Goal: Book appointment/travel/reservation

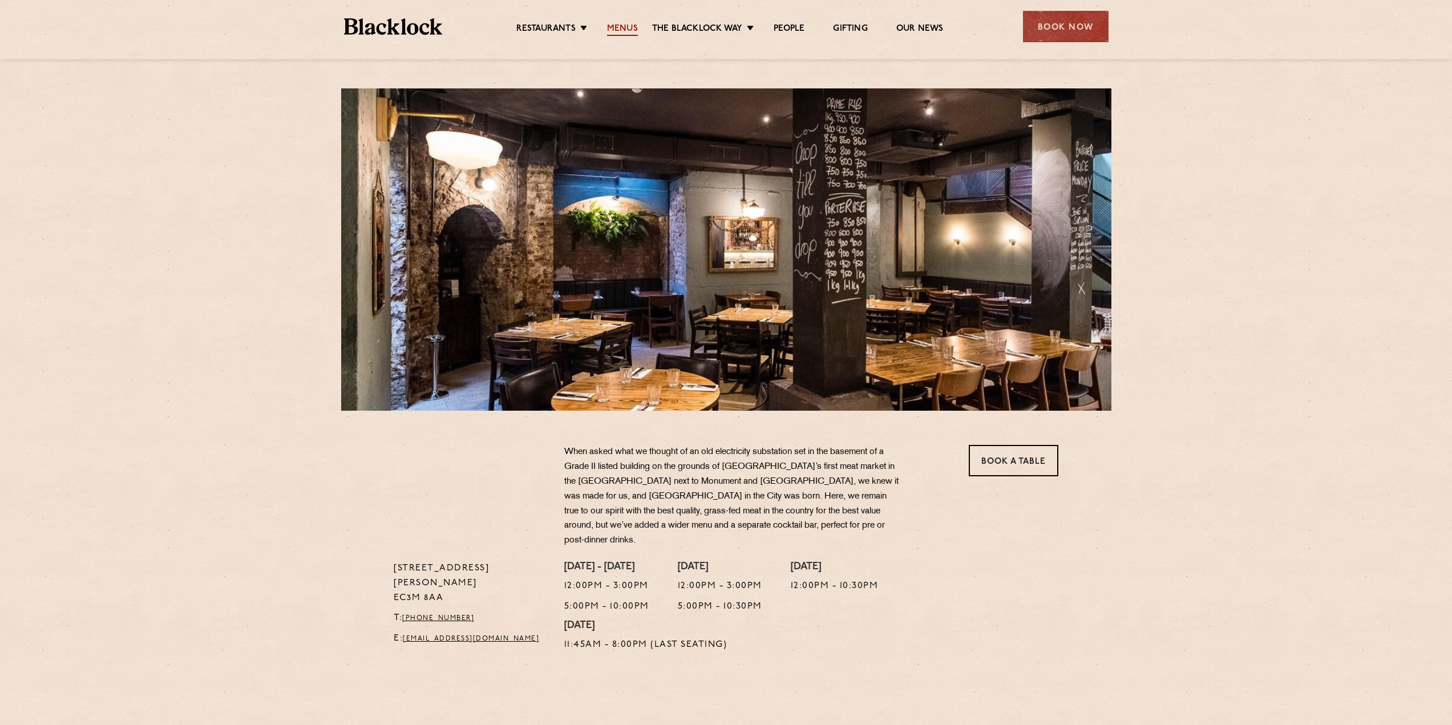
click at [632, 32] on link "Menus" at bounding box center [622, 29] width 31 height 13
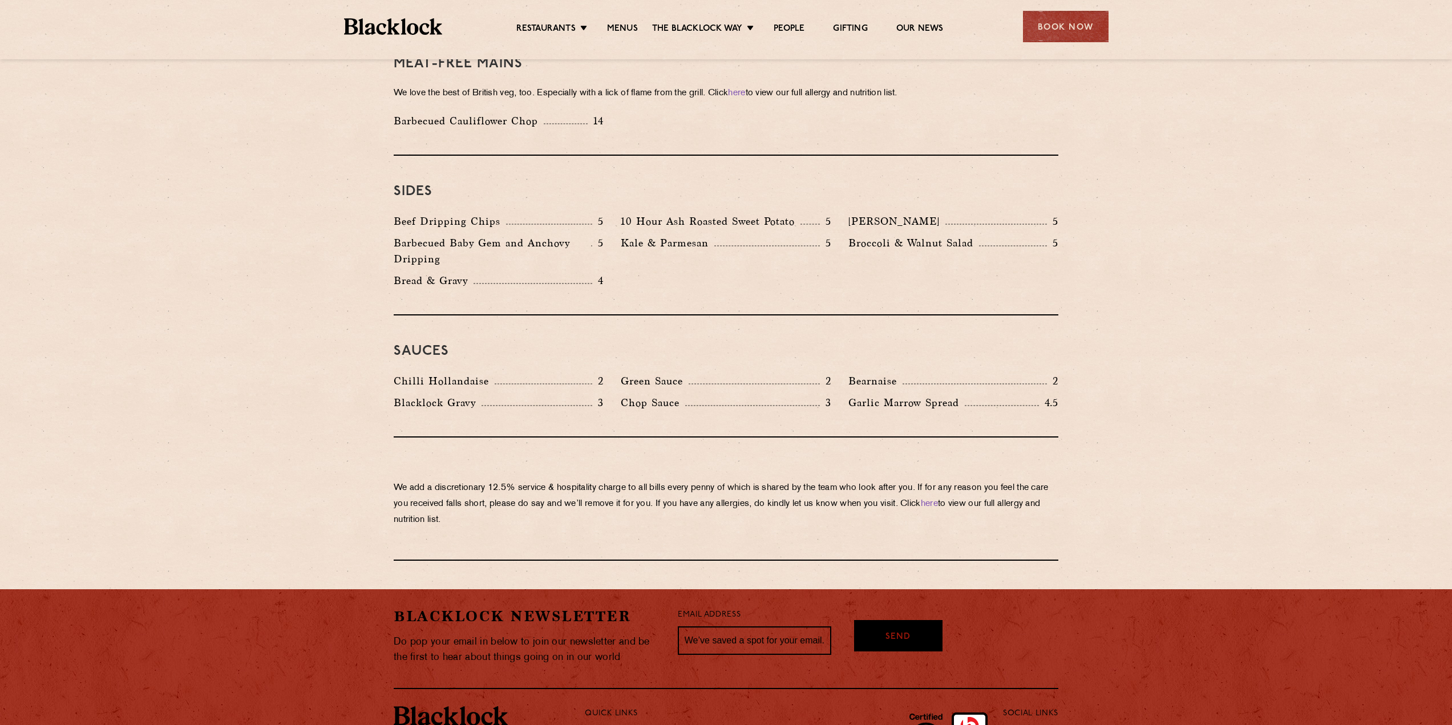
scroll to position [1655, 0]
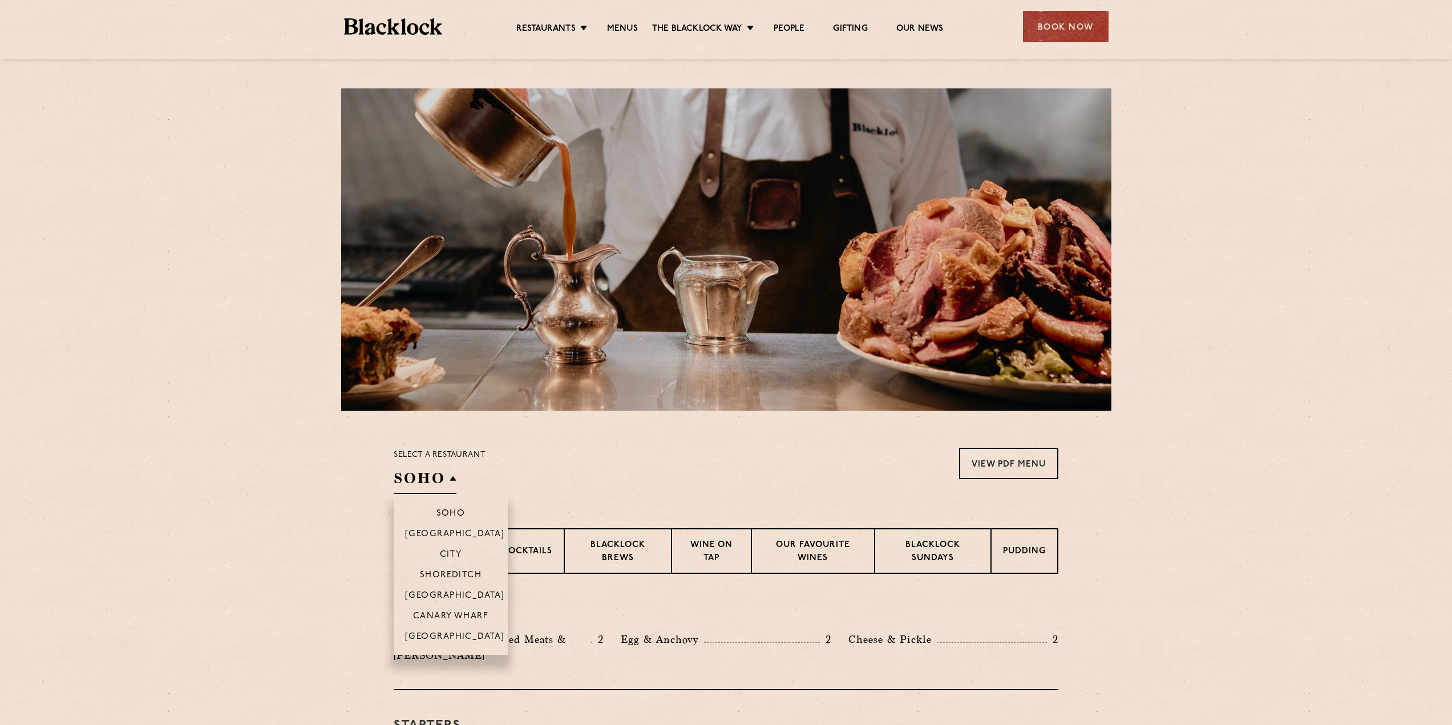
click at [444, 569] on li "Shoreditch" at bounding box center [451, 574] width 114 height 21
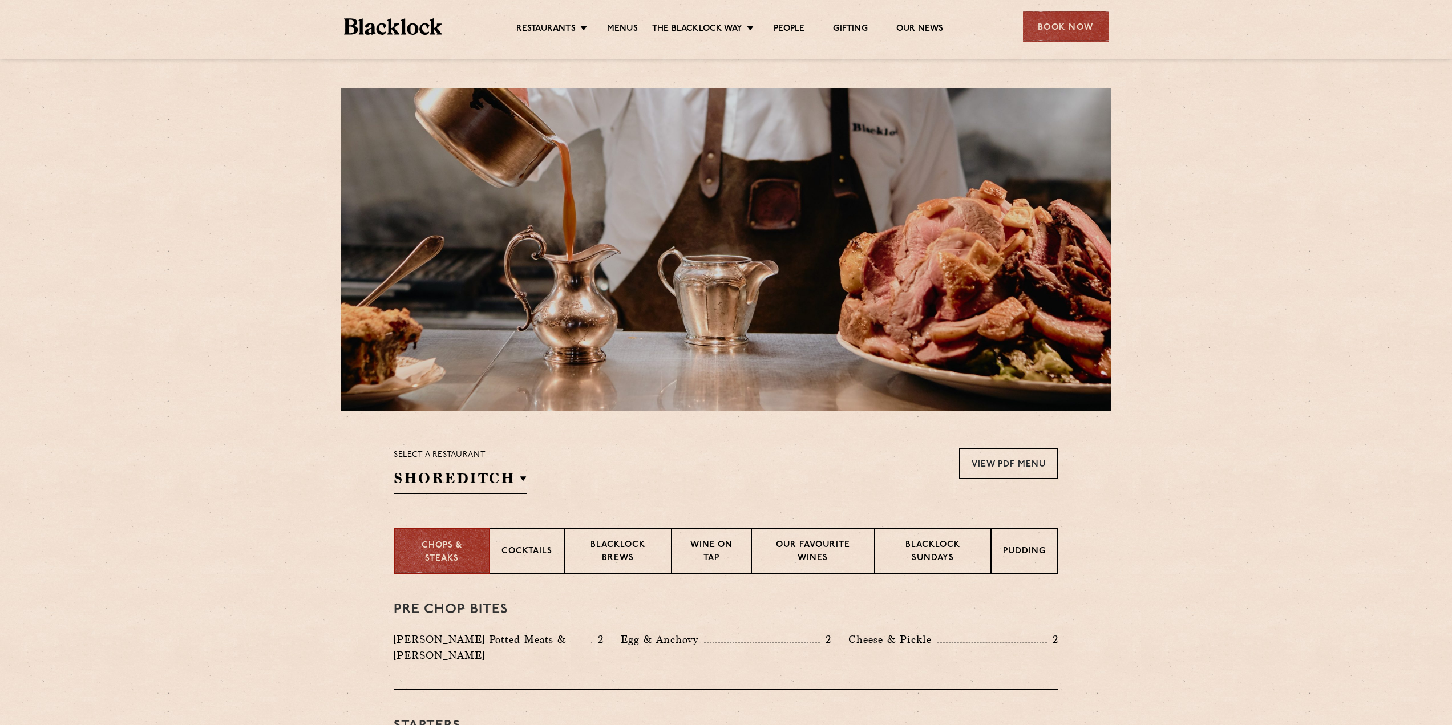
click at [738, 471] on div "Select a restaurant [GEOGRAPHIC_DATA] [GEOGRAPHIC_DATA] [GEOGRAPHIC_DATA] [GEOG…" at bounding box center [726, 471] width 665 height 46
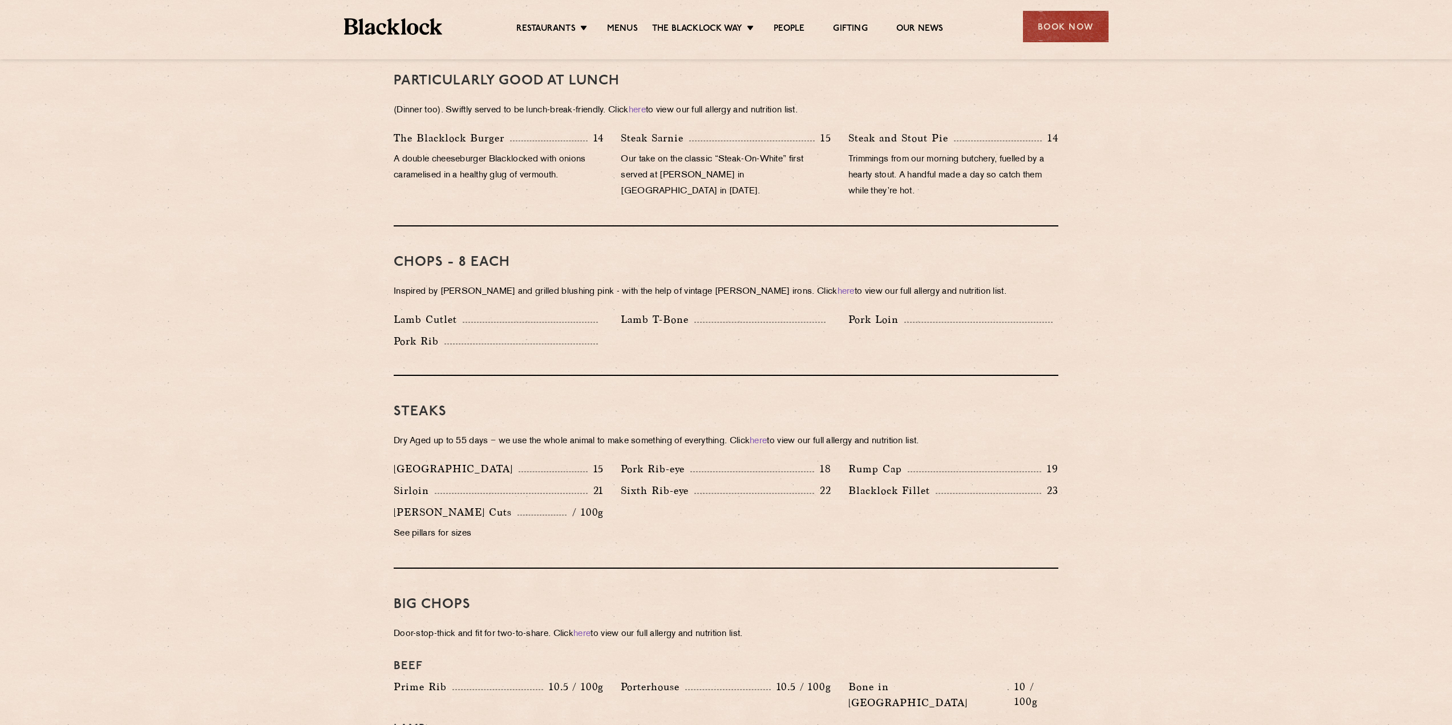
scroll to position [685, 0]
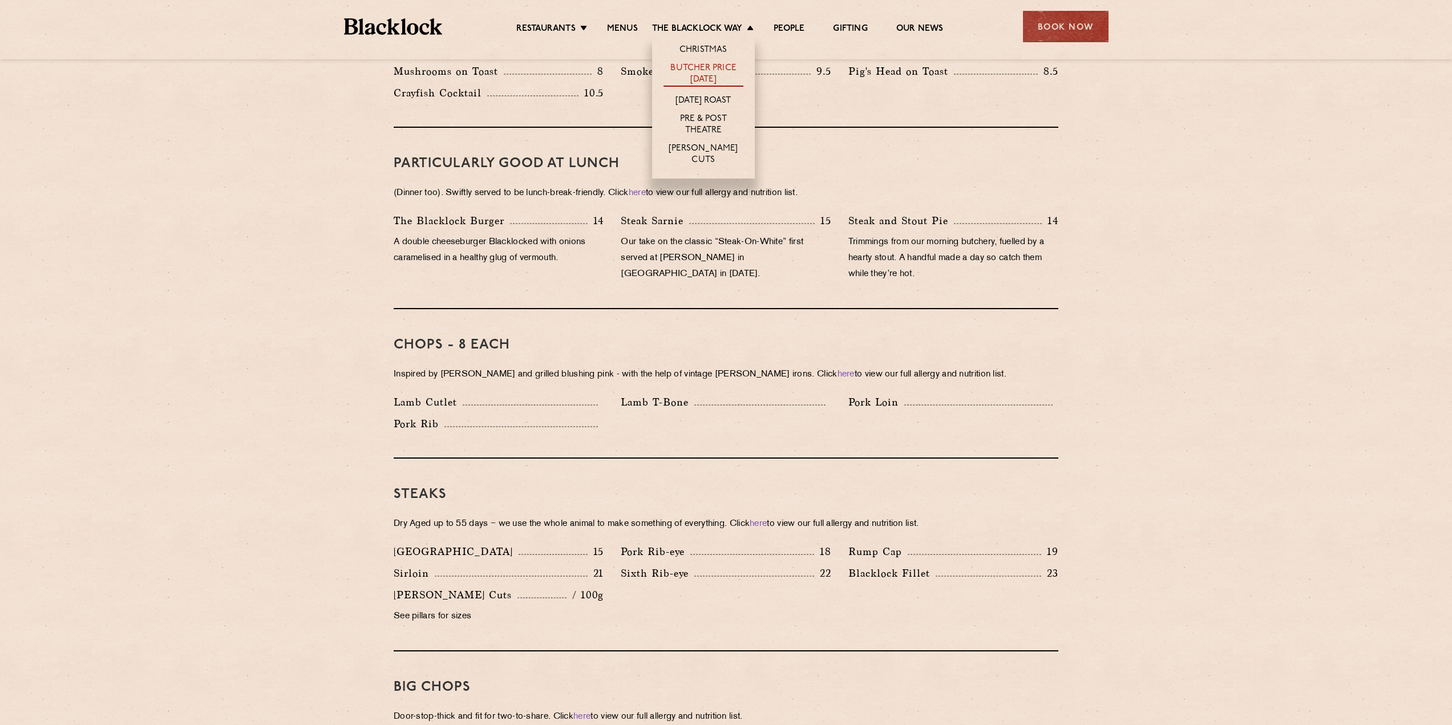
click at [707, 70] on link "Butcher Price [DATE]" at bounding box center [704, 75] width 80 height 24
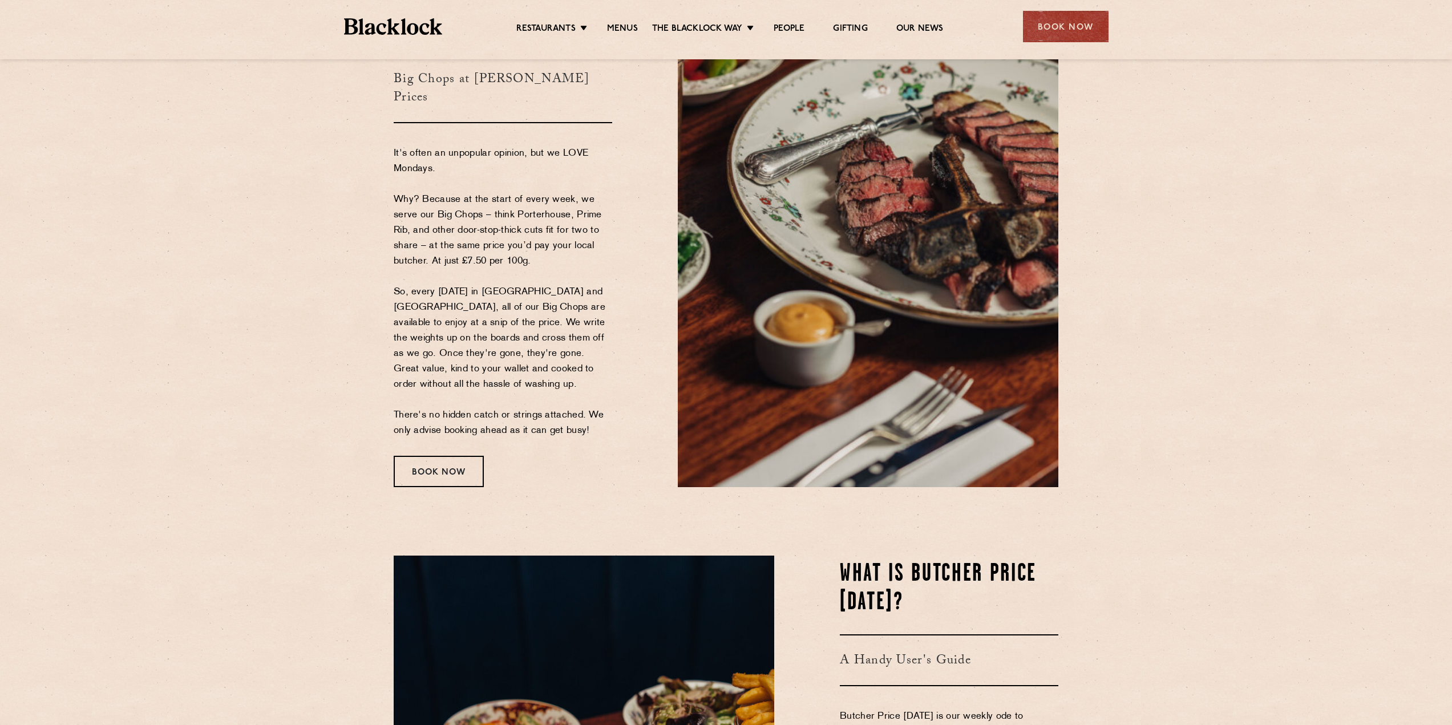
scroll to position [171, 0]
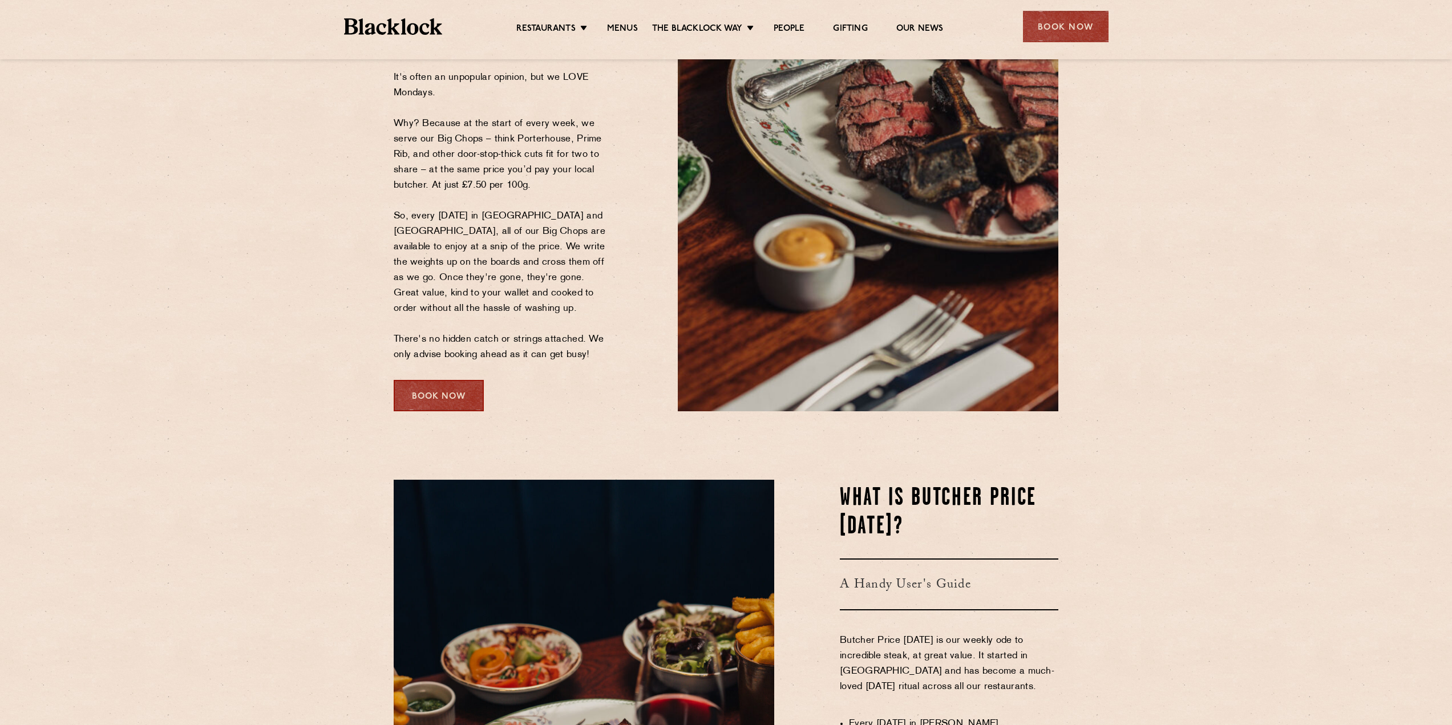
click at [447, 404] on div "Book Now" at bounding box center [439, 395] width 90 height 31
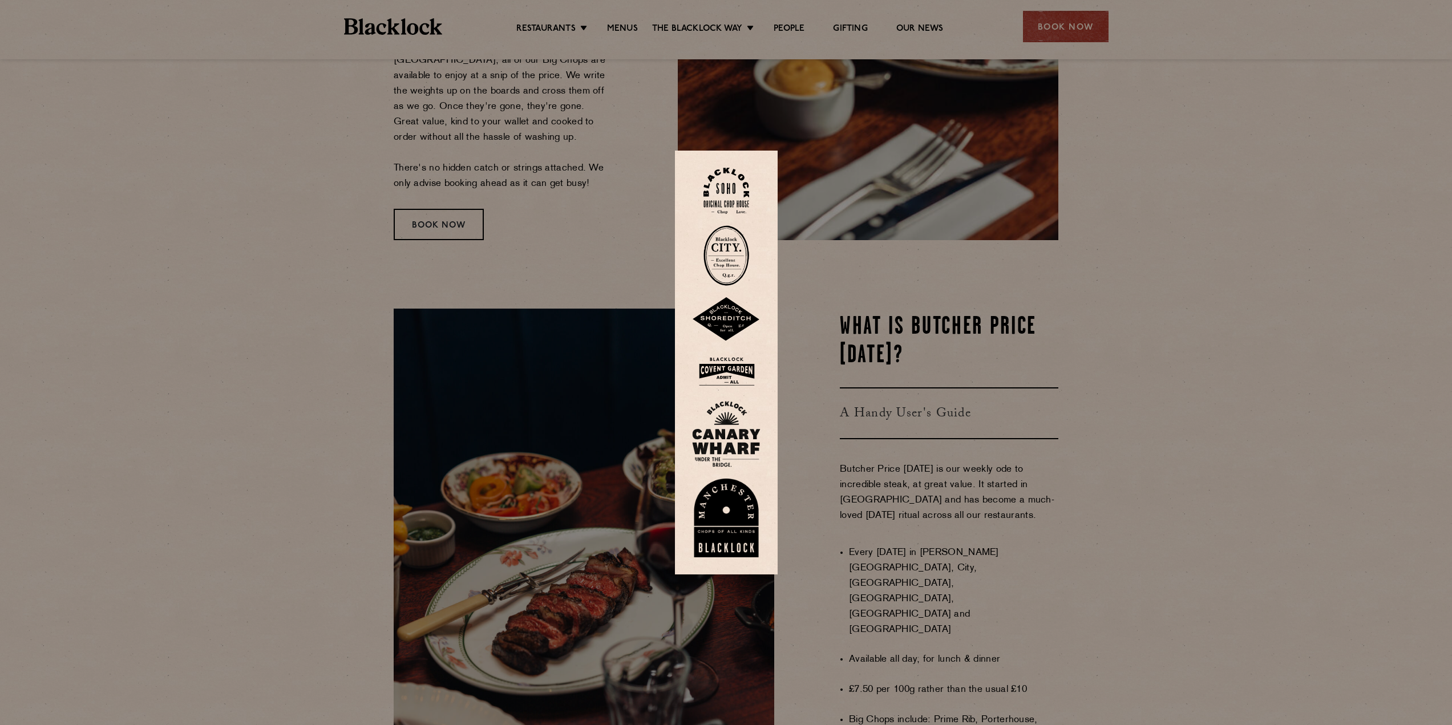
click at [1130, 573] on div at bounding box center [726, 362] width 1452 height 725
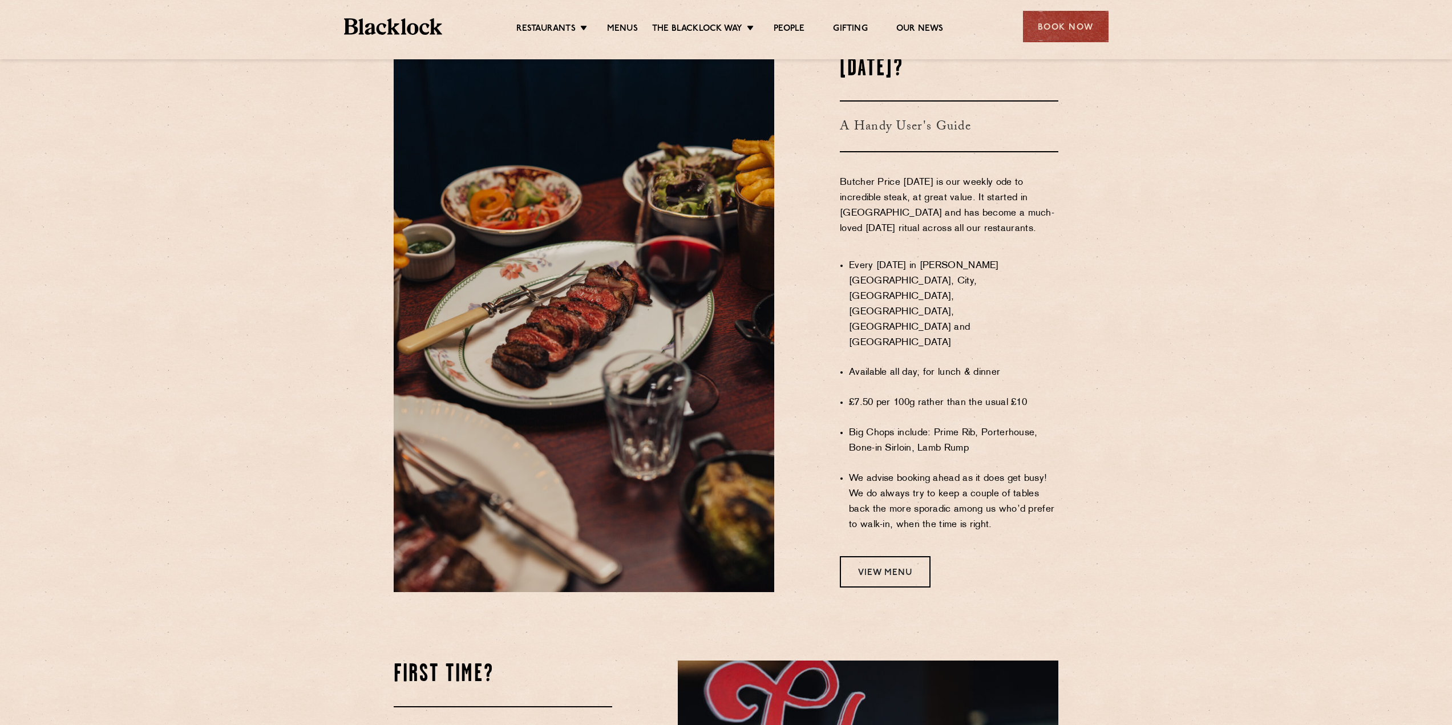
scroll to position [628, 0]
